Goal: Task Accomplishment & Management: Use online tool/utility

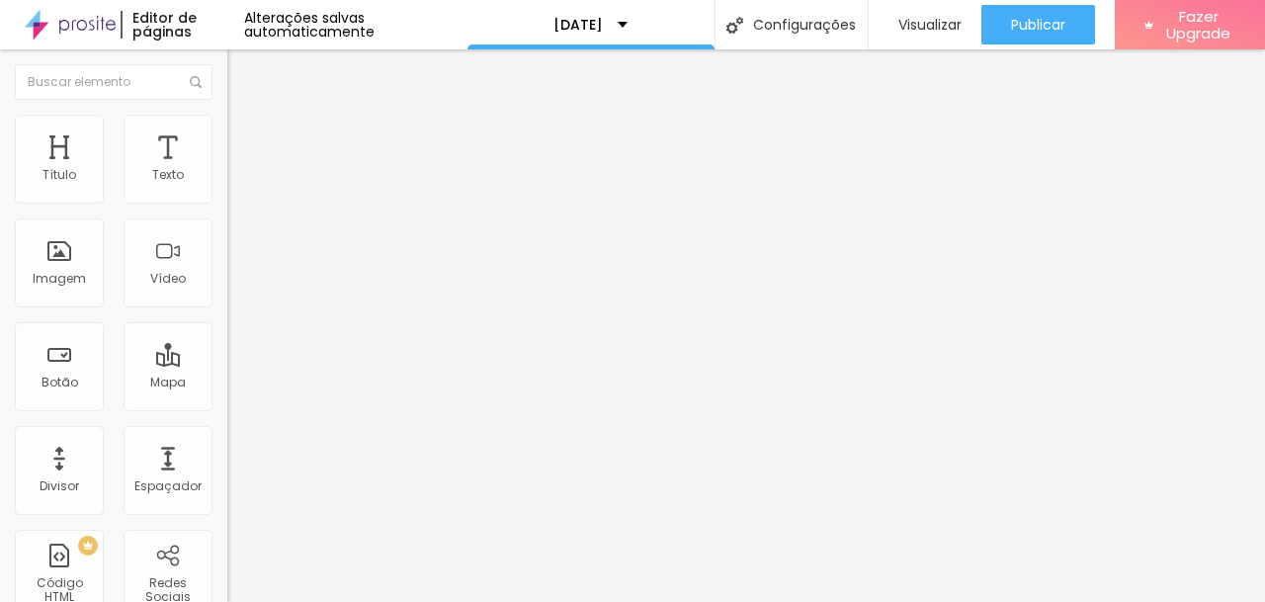
click at [227, 200] on img at bounding box center [233, 206] width 12 height 12
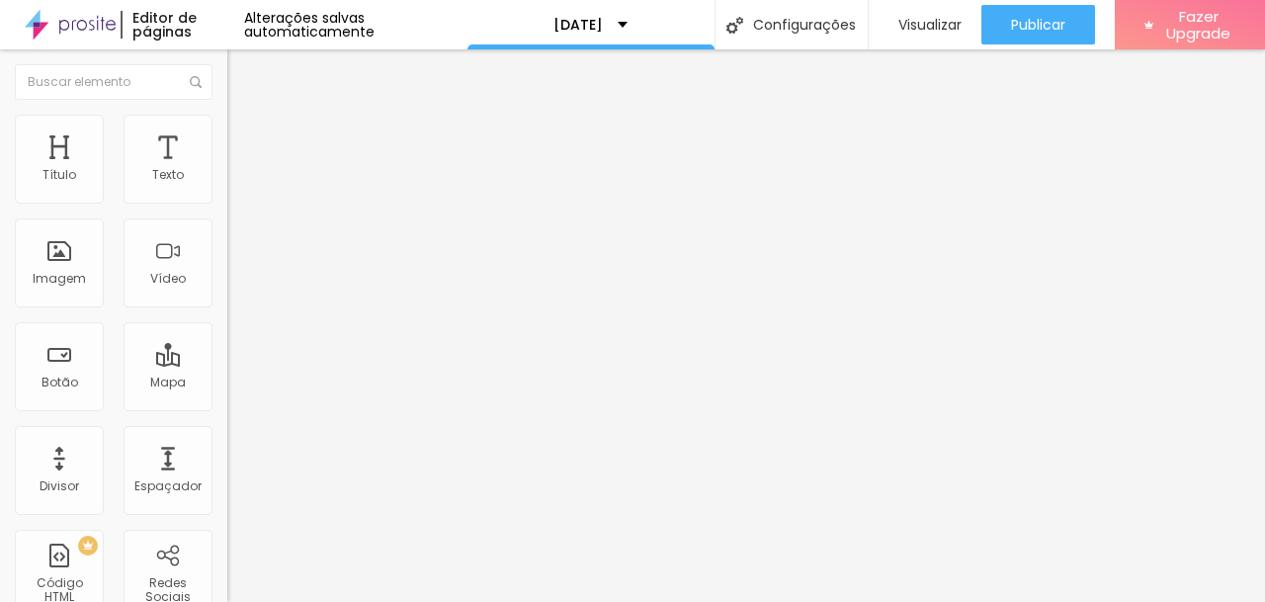
scroll to position [509, 0]
type input "dia 05/10 das 13h as 14h (2 vagas)"
type input "dia 04/10 das 14h as 15h (3 vagas)"
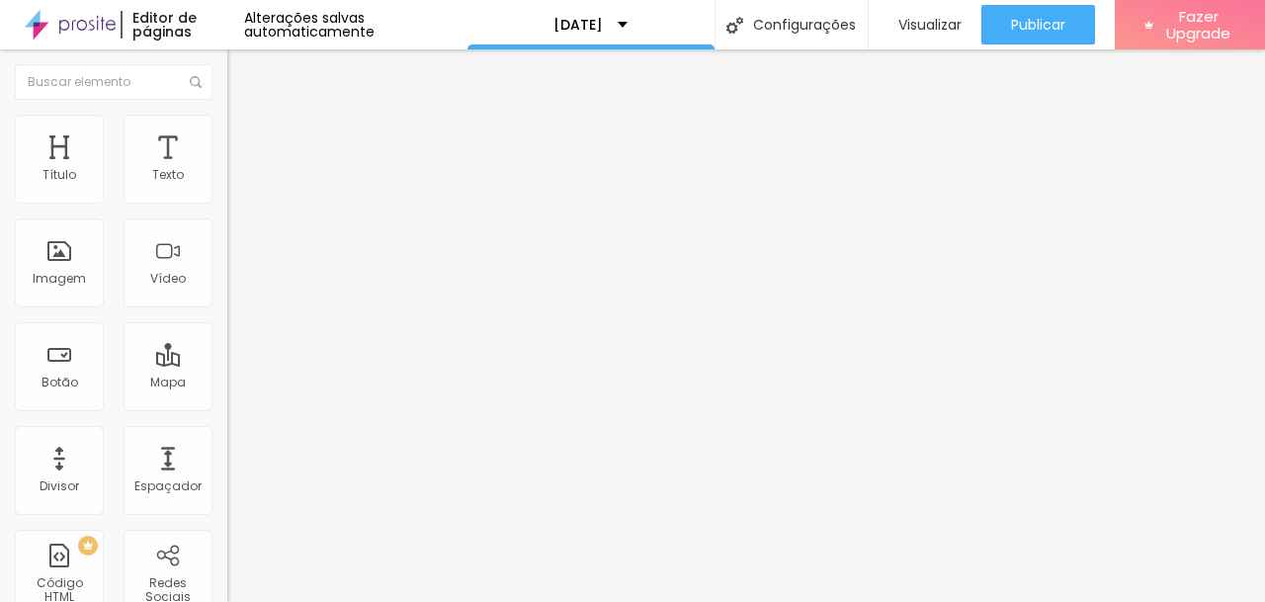
scroll to position [624, 0]
type input "dia 04/10 das 17h as 18h (6 vagas)"
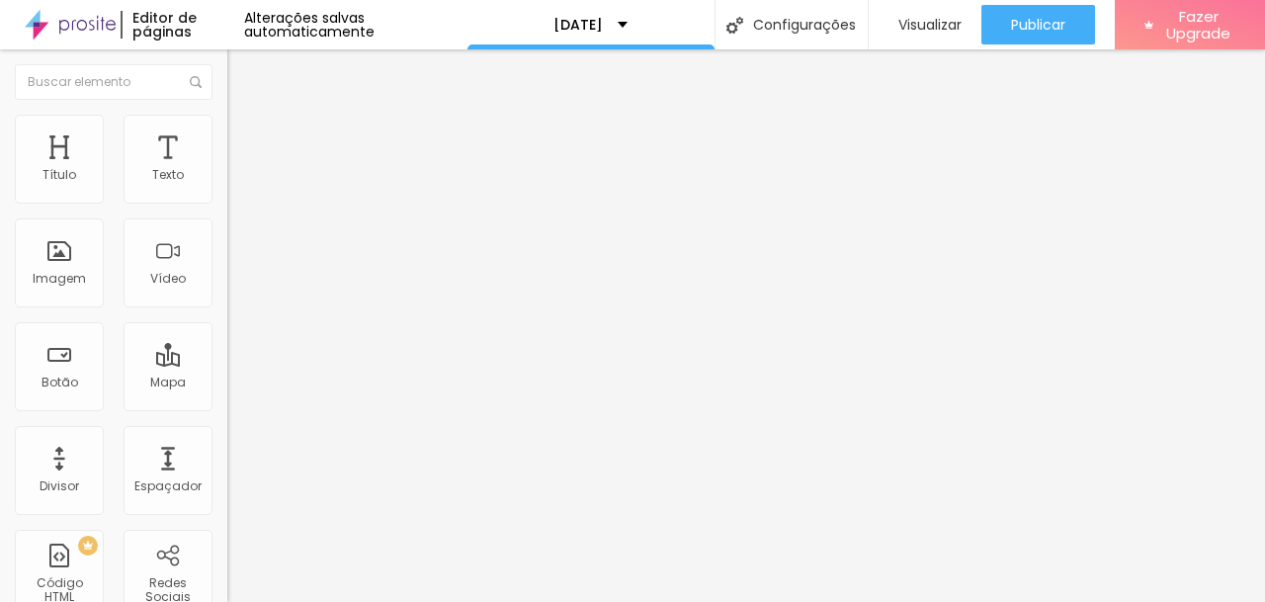
type input "dia 06/10 das 17h as 18h (6 vagas)"
type input "dia 06/10 das 18h as 19h (5 vagas)"
type input "dia 06/10 das 19h as 20h ( 3 vagas)"
type input "dia 06/10 das 20h as 21h (6 vagas)"
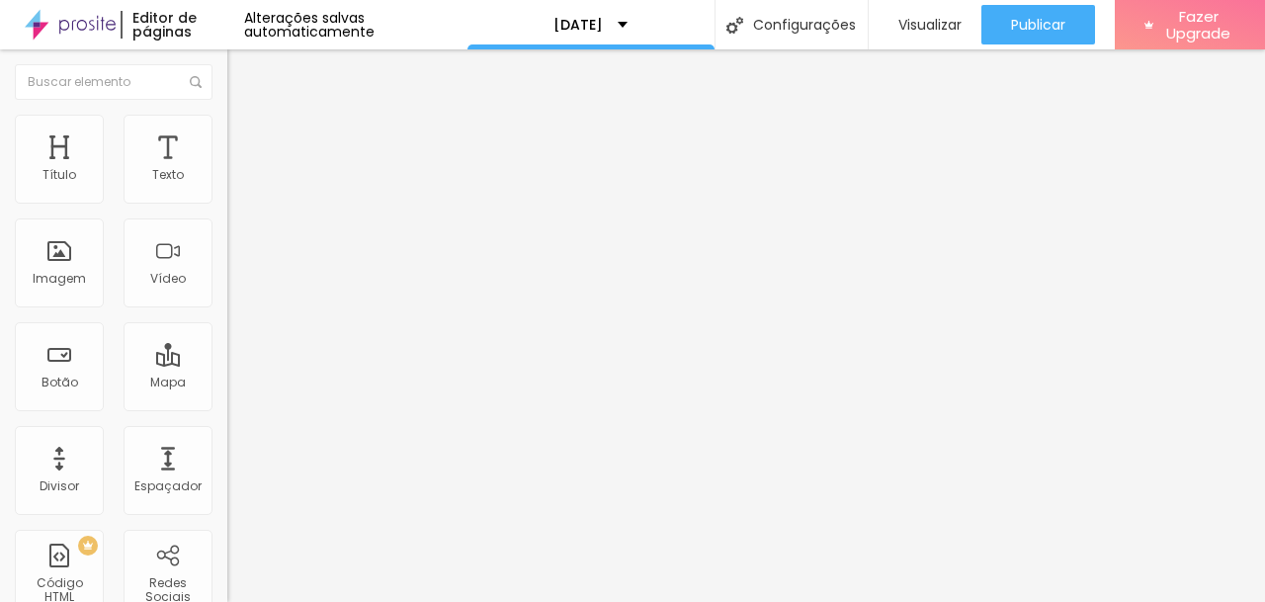
scroll to position [589, 0]
type input "dia 06/10 das 18h as 19h (5 vagas)"
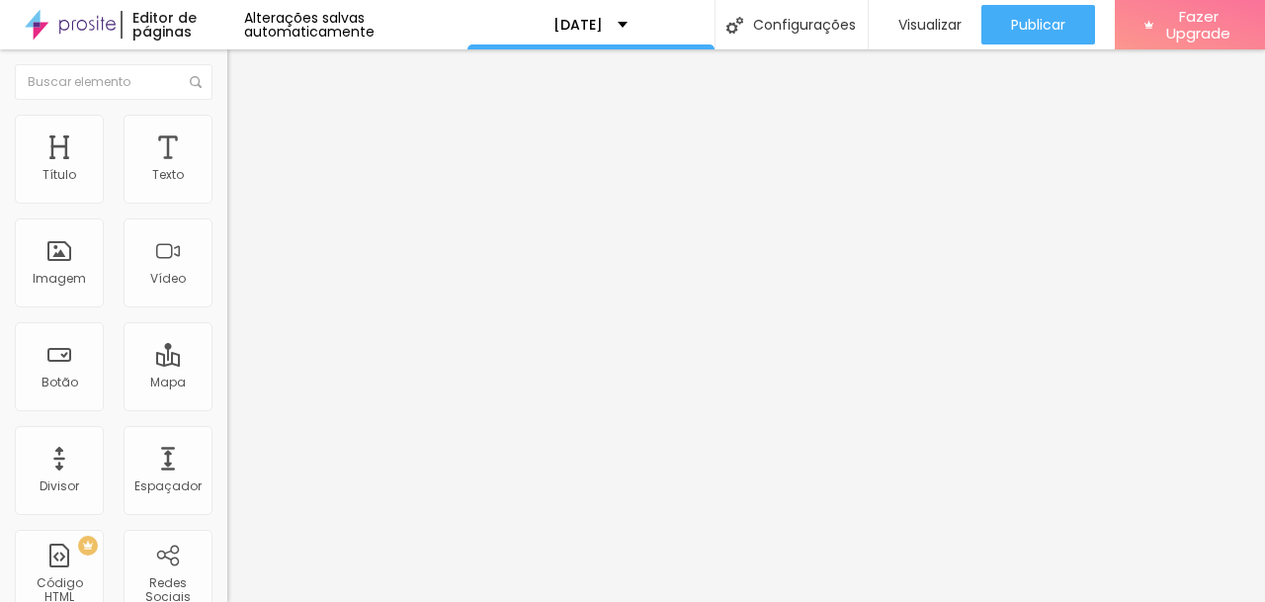
type input "dia 06/10 das 19h as 20h ( 3 vagas)"
type input "dia 06/10 das 20h as 21h (6 vagas)"
type input "dia 06/10 das 19h as 20h ( 3 vagas)"
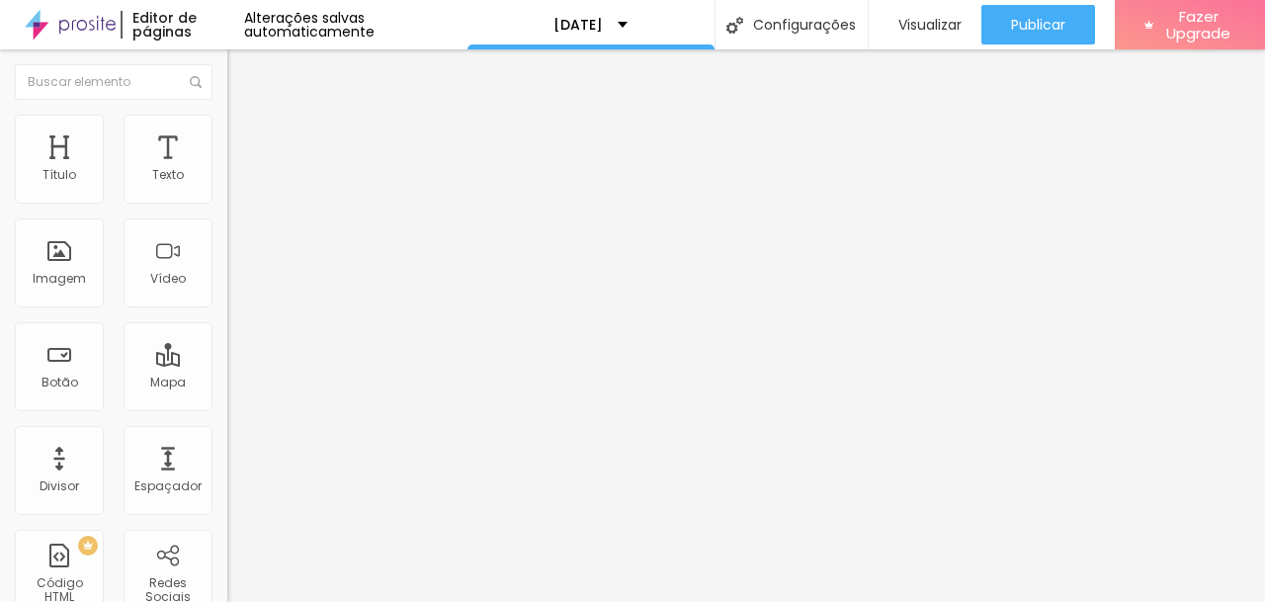
type input "dia 06/10 das 20h as 21h (6 vagas)"
click at [227, 200] on img at bounding box center [233, 206] width 12 height 12
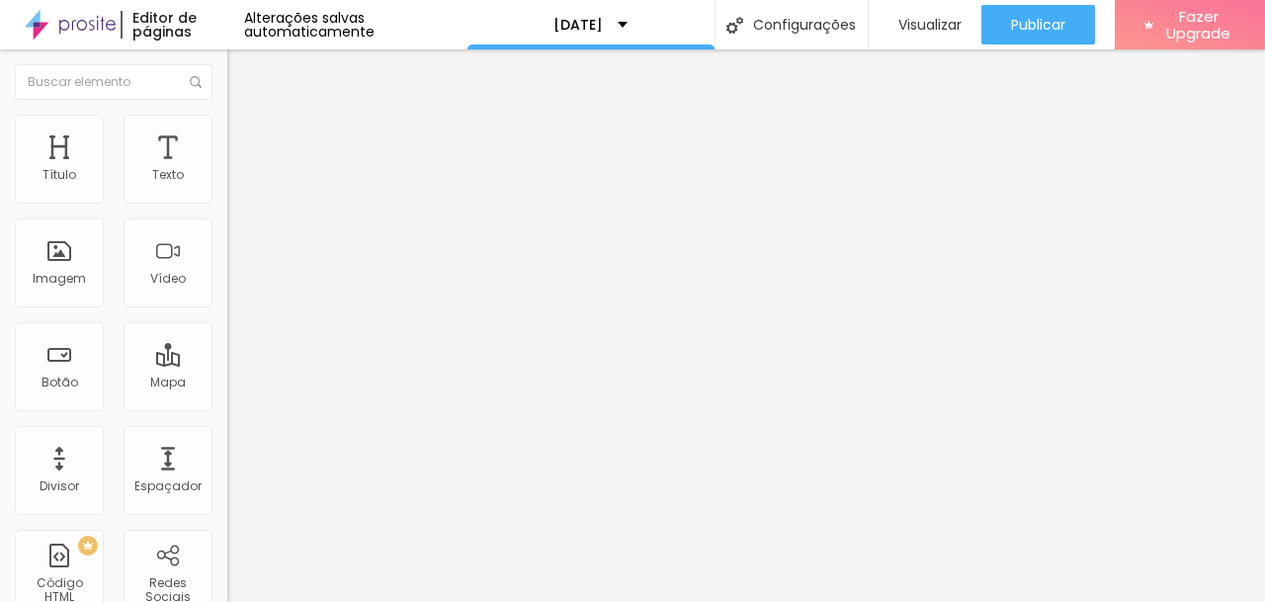
scroll to position [735, 0]
type input "dia 06/10 das 19h as 20h ( 2 vagas)"
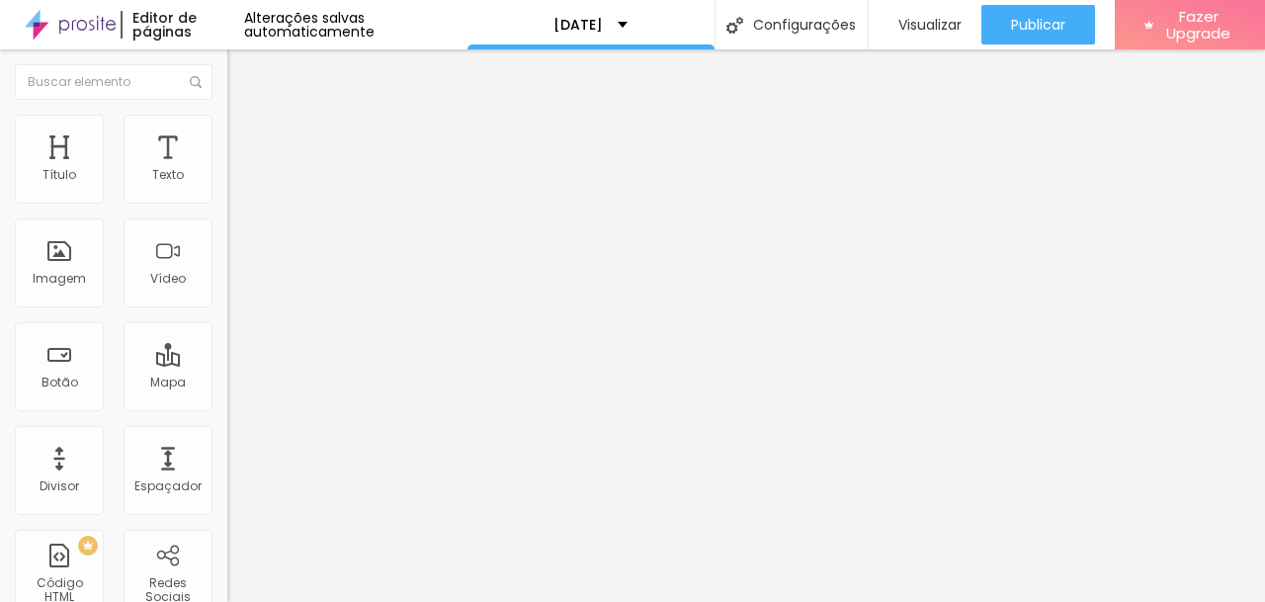
scroll to position [700, 0]
type input "dia 06/10 das 17h as 18h (5 vagas)"
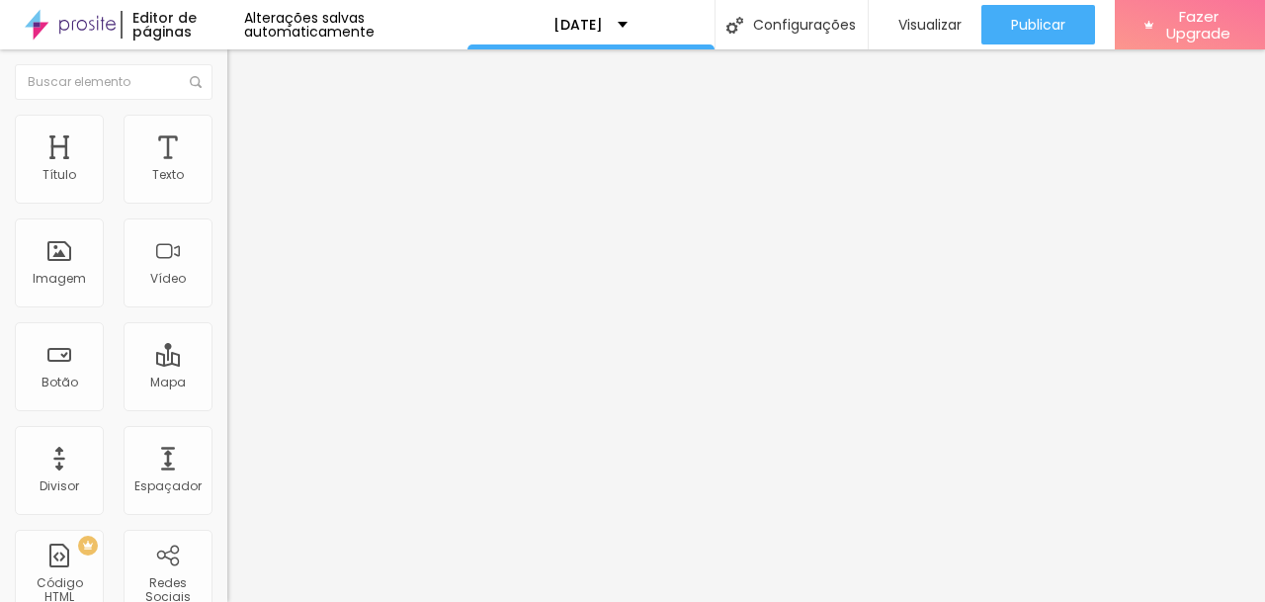
type input "dia 05/10 das 13h as 14h (0 vagas)"
type input "dia 04/10 das 17h as 18h (6 vagas)"
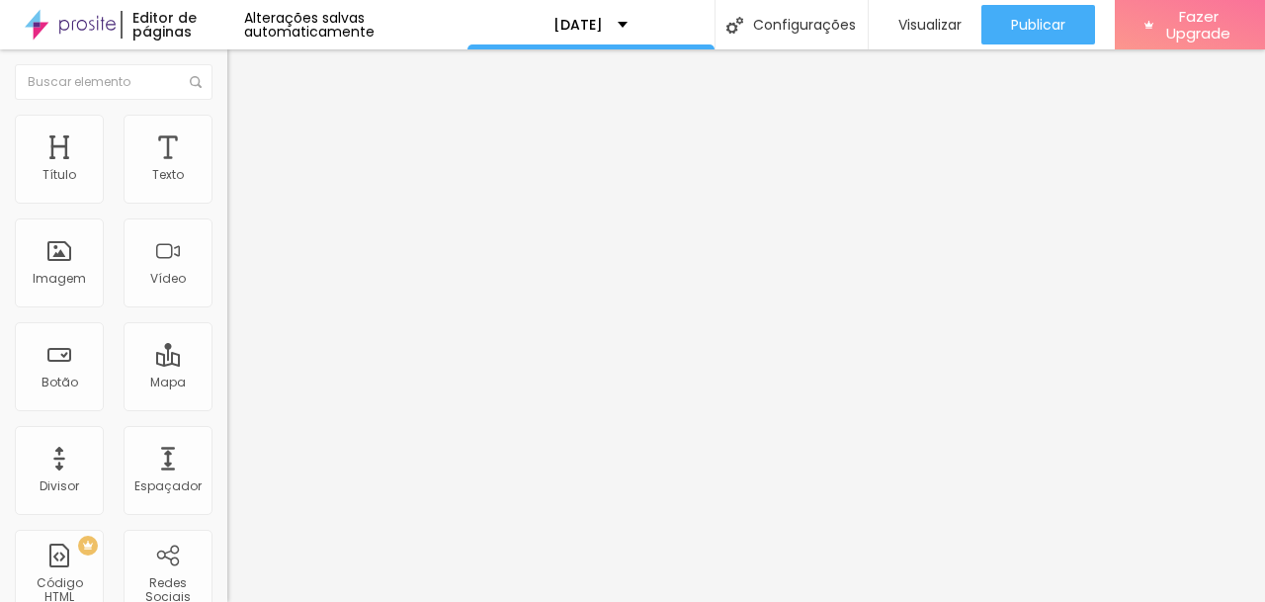
type input "dia 04/10 das 14h as 15h (3 vagas)"
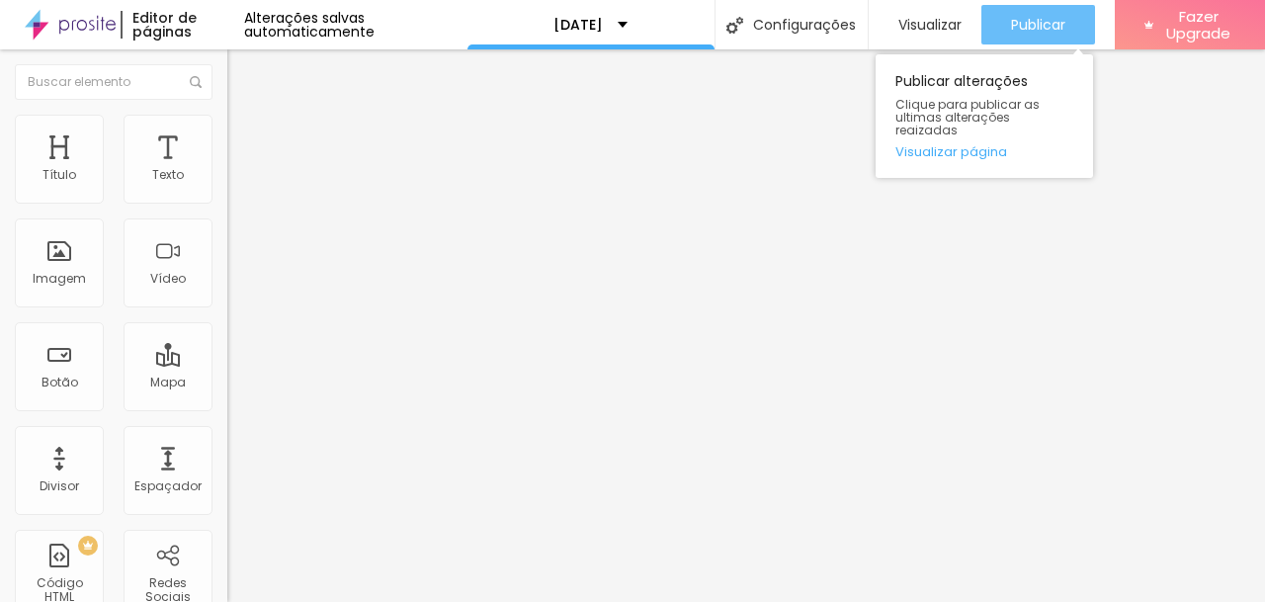
click at [1021, 28] on span "Publicar" at bounding box center [1038, 25] width 54 height 16
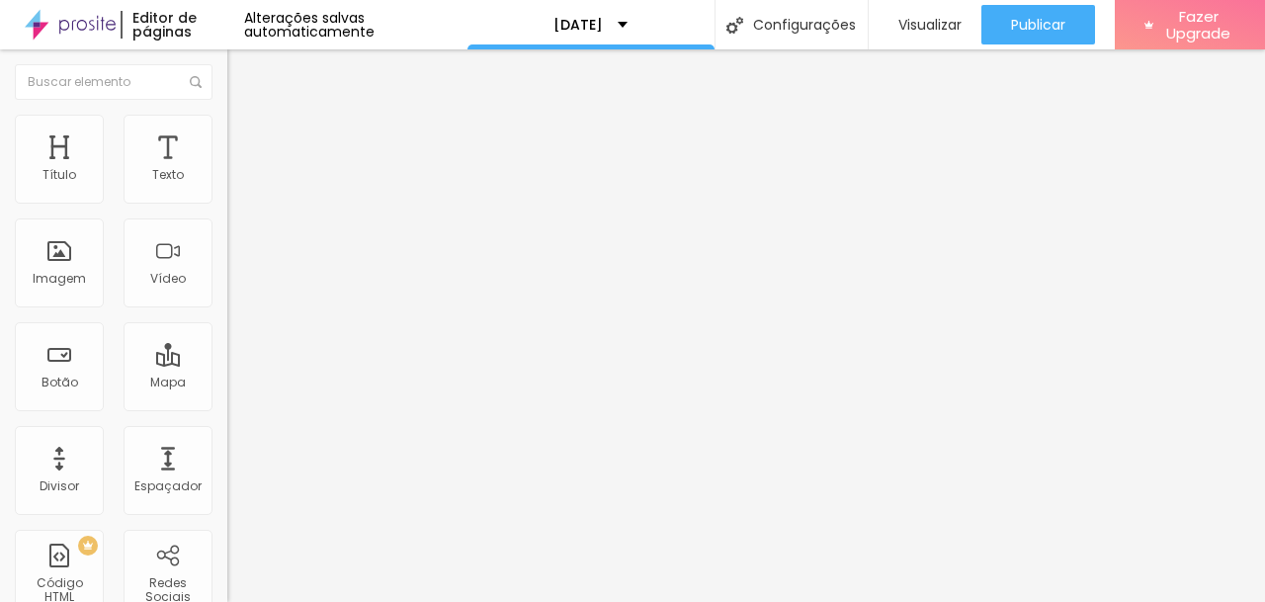
click at [242, 73] on img "button" at bounding box center [250, 72] width 16 height 16
